Goal: Task Accomplishment & Management: Manage account settings

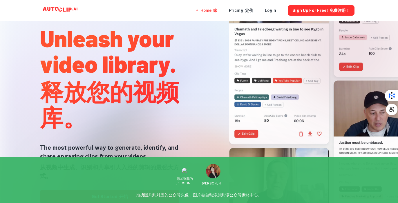
click at [133, 198] on div at bounding box center [199, 203] width 319 height 116
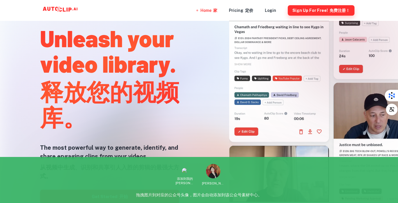
click at [313, 10] on button "Sign Up for free! 免费注册！" at bounding box center [321, 10] width 67 height 10
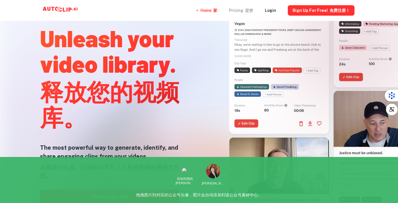
click at [249, 11] on font "定价" at bounding box center [249, 10] width 8 height 5
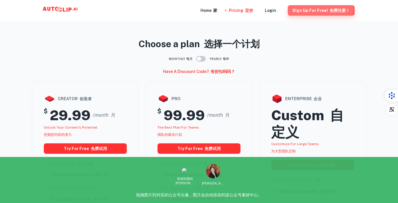
click at [322, 9] on button "Sign Up for free! 免费注册！" at bounding box center [321, 10] width 67 height 10
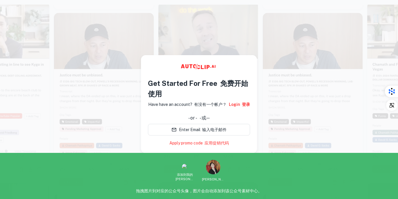
click at [273, 97] on div at bounding box center [313, 102] width 100 height 178
click at [138, 26] on video at bounding box center [104, 39] width 100 height 50
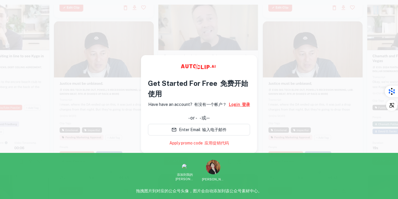
click at [237, 102] on link "Login 登录" at bounding box center [239, 104] width 21 height 6
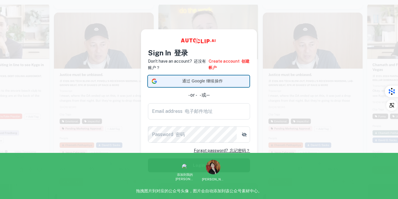
click at [214, 80] on span "通过 Google 继续操作" at bounding box center [202, 81] width 86 height 6
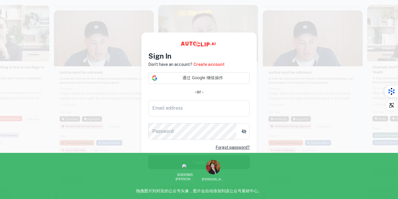
scroll to position [9, 0]
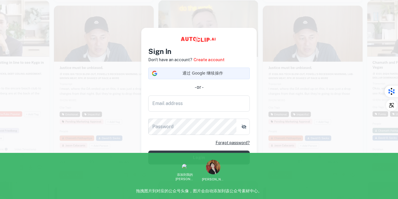
click at [203, 56] on div "Sign In Don't have an account? Create account 通过 Google 继续操作 通过 Google 继续操作。在新标…" at bounding box center [199, 105] width 102 height 118
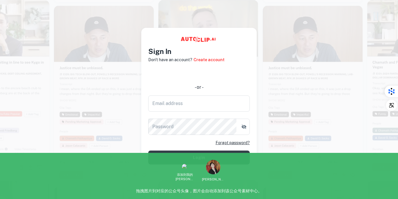
click at [210, 68] on iframe at bounding box center [198, 73] width 107 height 13
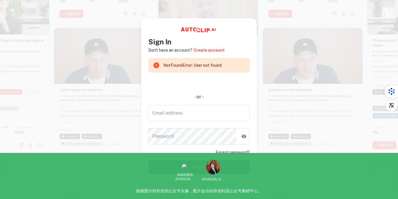
click at [201, 161] on button "Login" at bounding box center [199, 167] width 102 height 14
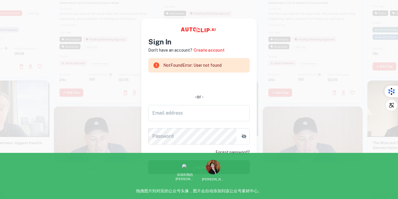
click at [276, 34] on div at bounding box center [313, 14] width 100 height 178
click at [280, 25] on div at bounding box center [313, 15] width 100 height 178
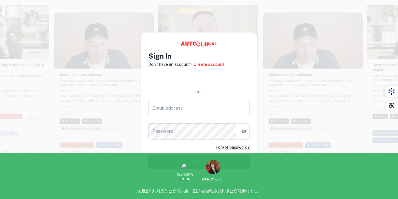
scroll to position [9, 0]
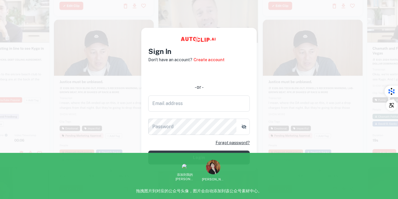
click at [72, 91] on div at bounding box center [104, 108] width 100 height 178
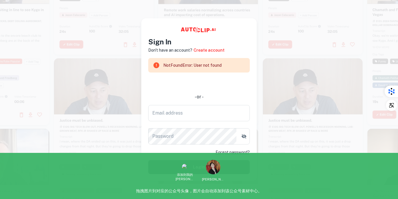
click at [208, 162] on button "Login" at bounding box center [199, 167] width 102 height 14
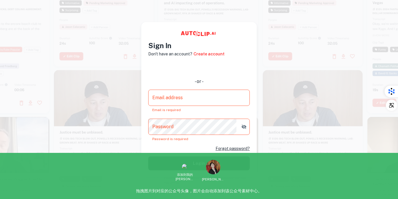
click at [73, 77] on video at bounding box center [104, 95] width 100 height 50
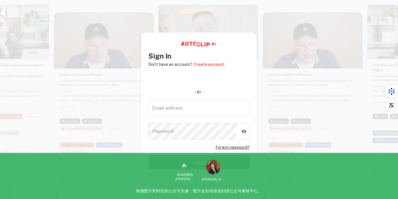
scroll to position [9, 0]
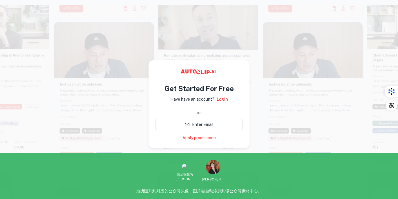
click at [226, 98] on link "Login" at bounding box center [222, 99] width 11 height 6
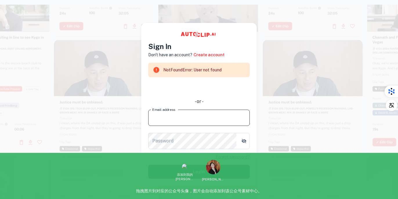
click at [209, 117] on input "Email address" at bounding box center [199, 118] width 102 height 16
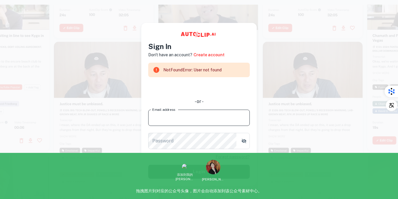
type input "986121927@qq.com"
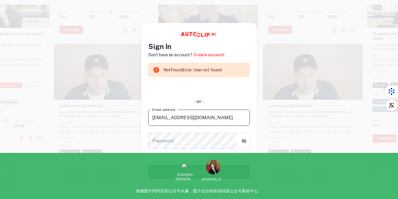
drag, startPoint x: 206, startPoint y: 118, endPoint x: 127, endPoint y: 118, distance: 78.7
click at [127, 118] on main "Sign In Don't have an account? Create account NotFoundError: User not found - o…" at bounding box center [199, 104] width 398 height 199
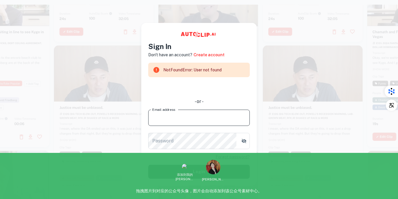
click at [166, 120] on input "Email address" at bounding box center [199, 118] width 102 height 16
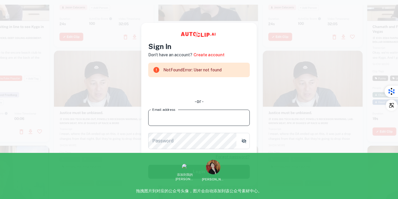
click at [174, 114] on input "Email address" at bounding box center [199, 118] width 102 height 16
click at [174, 119] on input "Email address" at bounding box center [199, 118] width 102 height 16
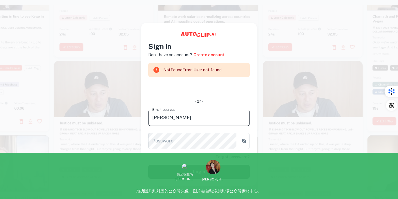
type input "殷"
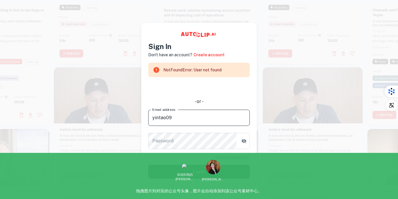
click at [194, 123] on input "yintao09" at bounding box center [199, 118] width 102 height 16
click at [196, 118] on input "yintao09" at bounding box center [199, 118] width 102 height 16
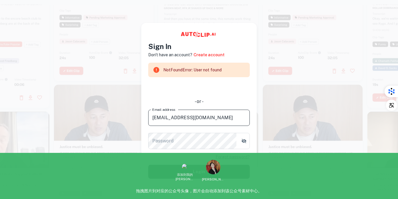
type input "yintao09@gmail.com"
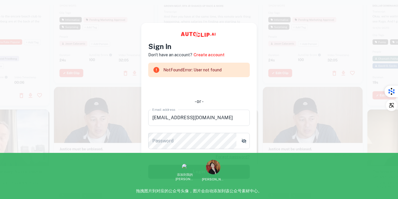
click at [205, 174] on button "Login" at bounding box center [199, 172] width 102 height 14
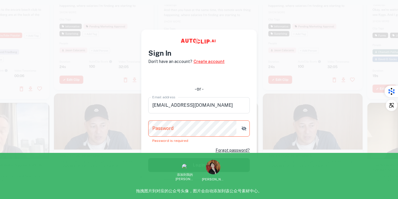
click at [215, 62] on link "Create account" at bounding box center [209, 61] width 31 height 6
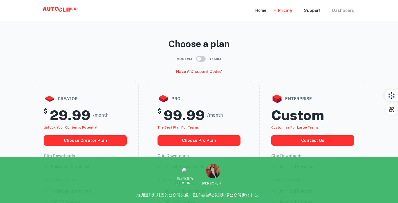
click at [341, 9] on div "Dashboard" at bounding box center [343, 10] width 22 height 21
click at [262, 11] on div "Home" at bounding box center [260, 10] width 11 height 21
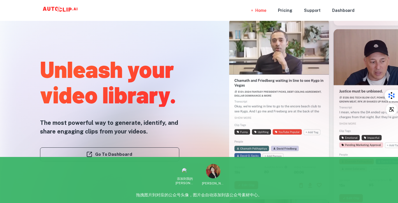
click at [138, 155] on div at bounding box center [199, 203] width 319 height 116
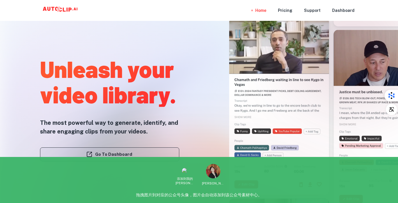
click at [104, 155] on link "Go To Dashboard" at bounding box center [109, 155] width 139 height 14
